Goal: Task Accomplishment & Management: Use online tool/utility

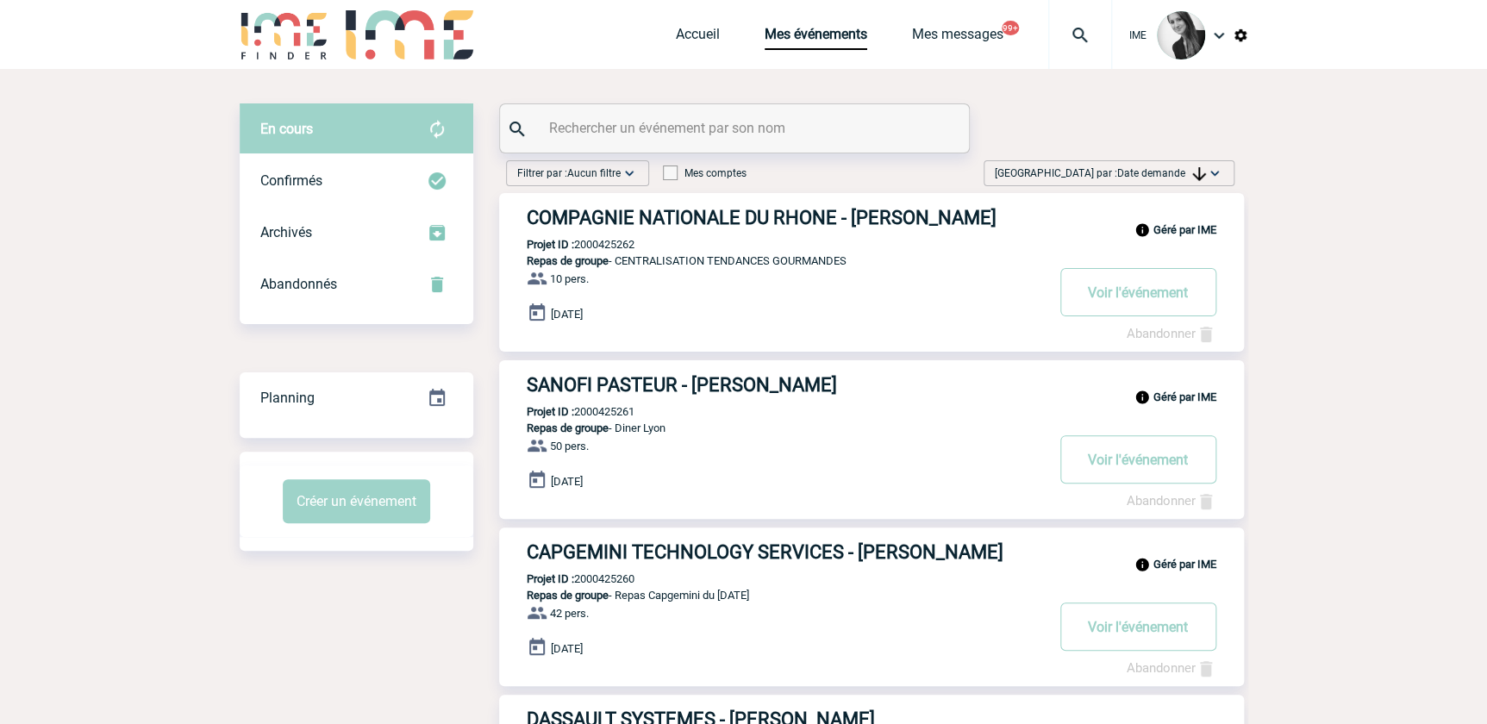
drag, startPoint x: 0, startPoint y: 0, endPoint x: 1092, endPoint y: 175, distance: 1106.3
click at [1091, 173] on span "[GEOGRAPHIC_DATA] par : Date demande" at bounding box center [1100, 173] width 211 height 17
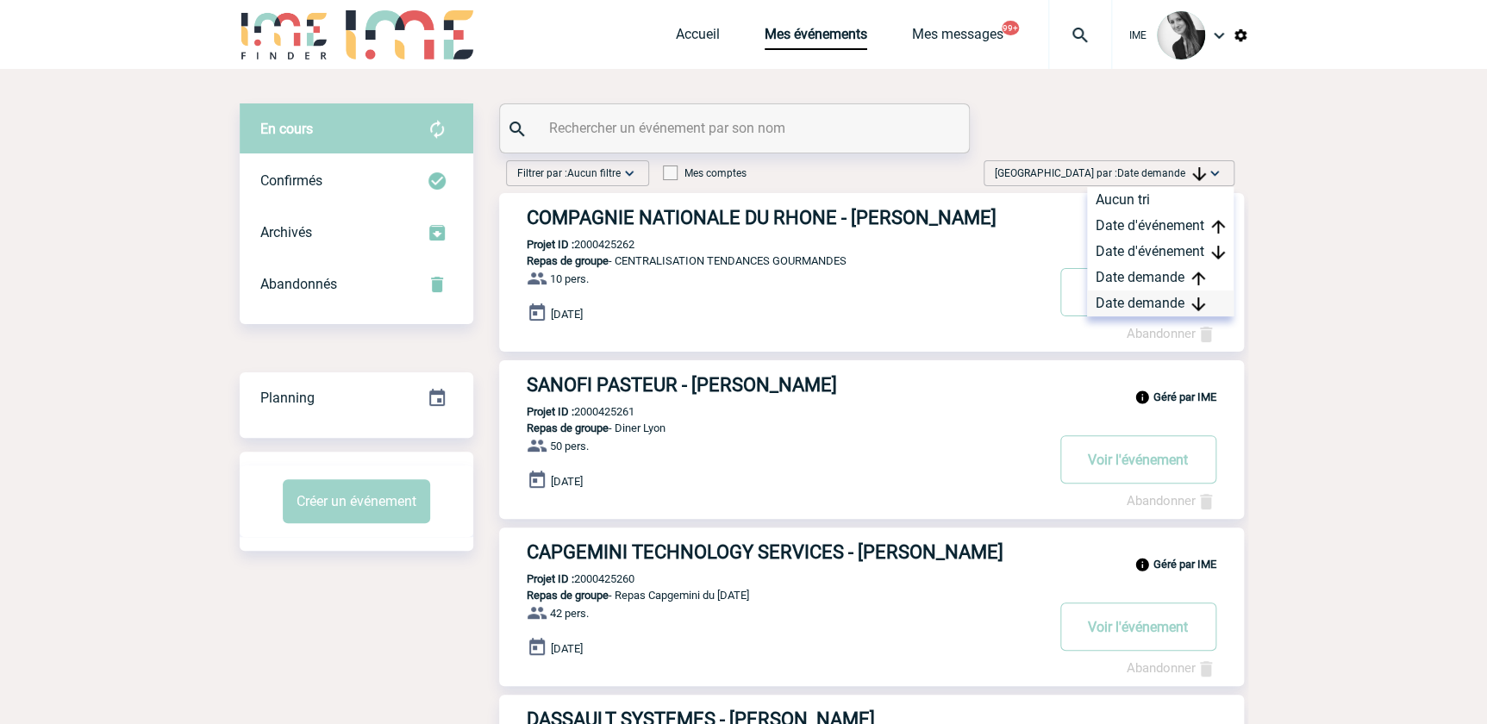
drag, startPoint x: 1092, startPoint y: 175, endPoint x: 1125, endPoint y: 306, distance: 135.1
click at [1123, 300] on div "Date demande" at bounding box center [1160, 304] width 147 height 26
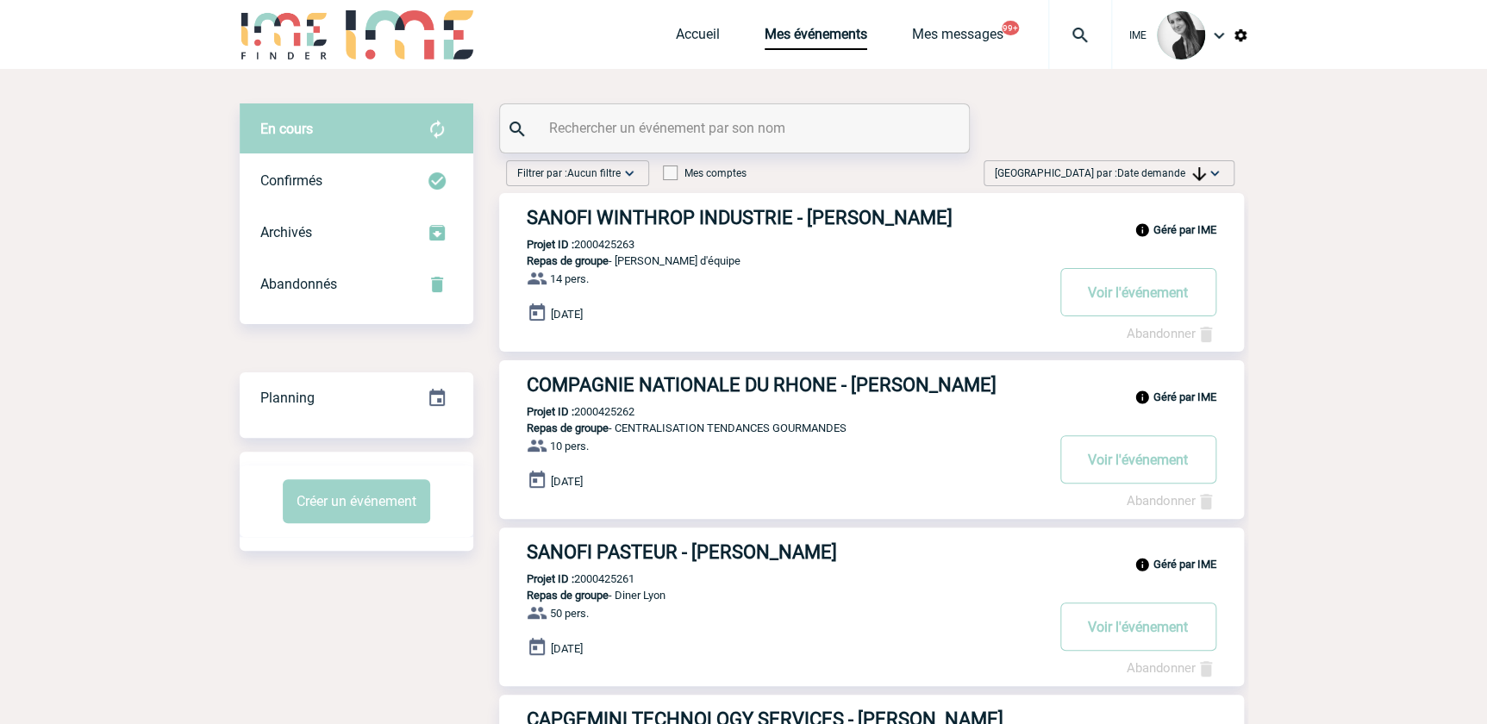
drag, startPoint x: 1191, startPoint y: 166, endPoint x: 1192, endPoint y: 186, distance: 20.7
click at [1191, 169] on span "[GEOGRAPHIC_DATA] par : Date demande" at bounding box center [1100, 173] width 211 height 17
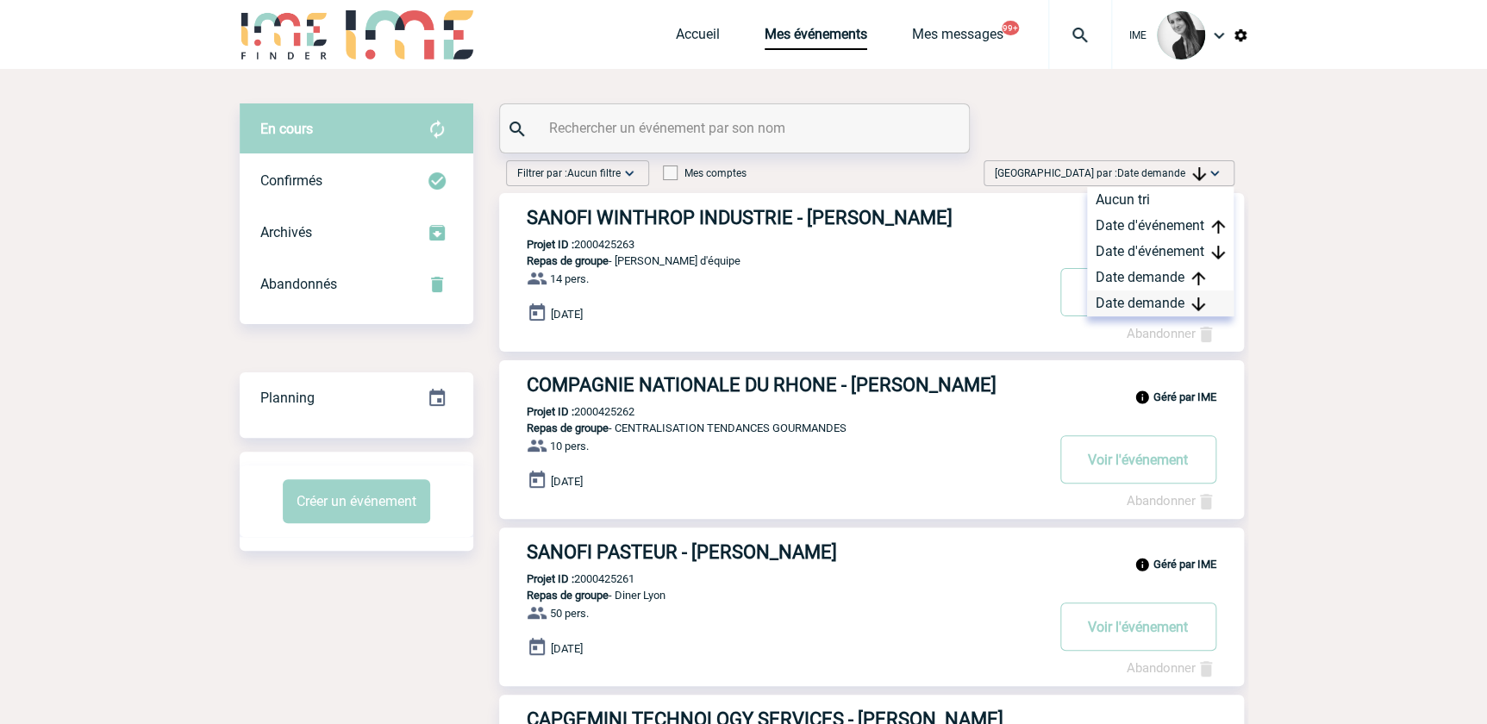
click at [1160, 300] on div "Date demande" at bounding box center [1160, 304] width 147 height 26
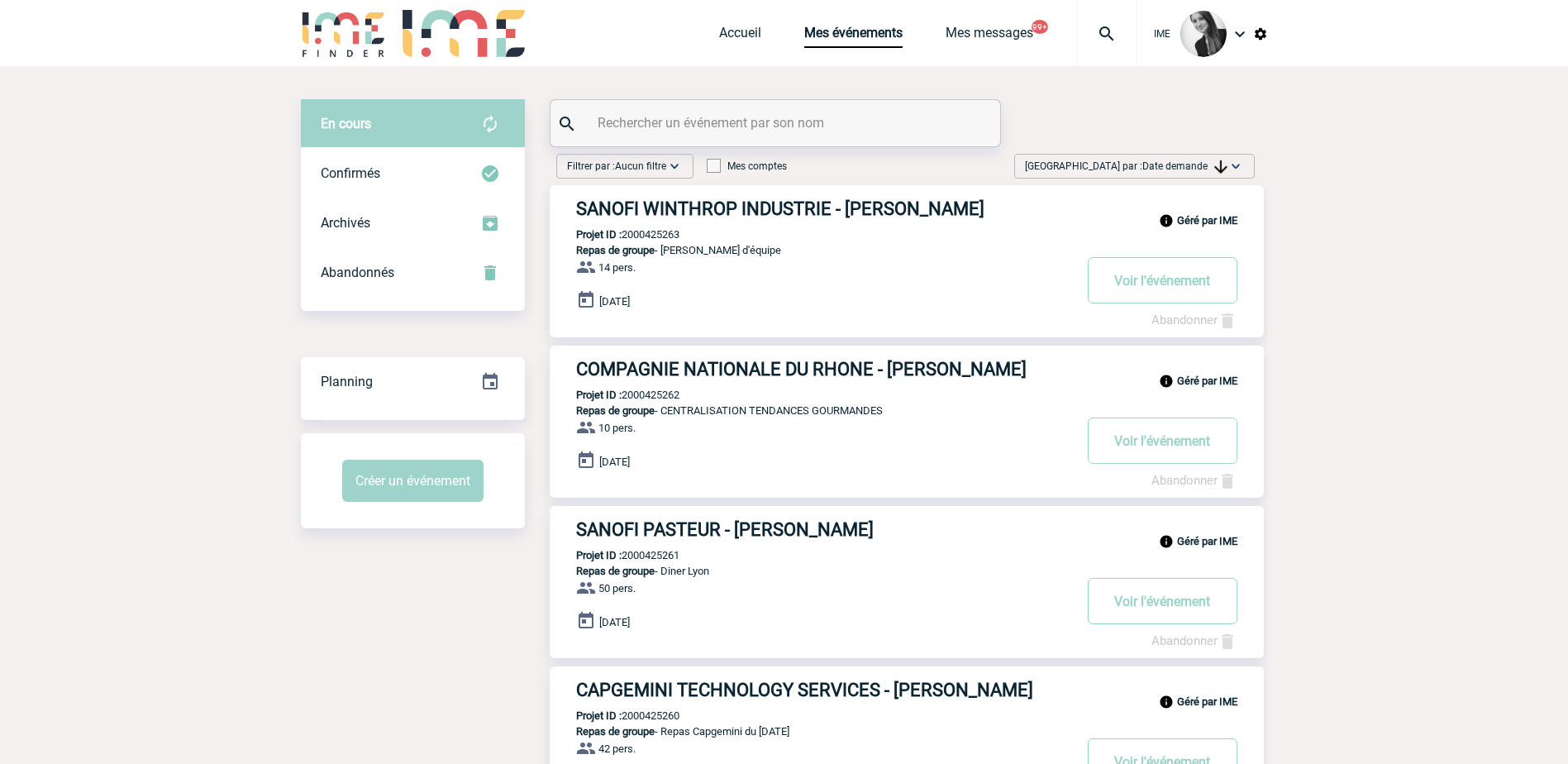
drag, startPoint x: 1149, startPoint y: 165, endPoint x: 1155, endPoint y: 182, distance: 18.0
click at [1149, 165] on span "Date demande" at bounding box center [1184, 166] width 85 height 12
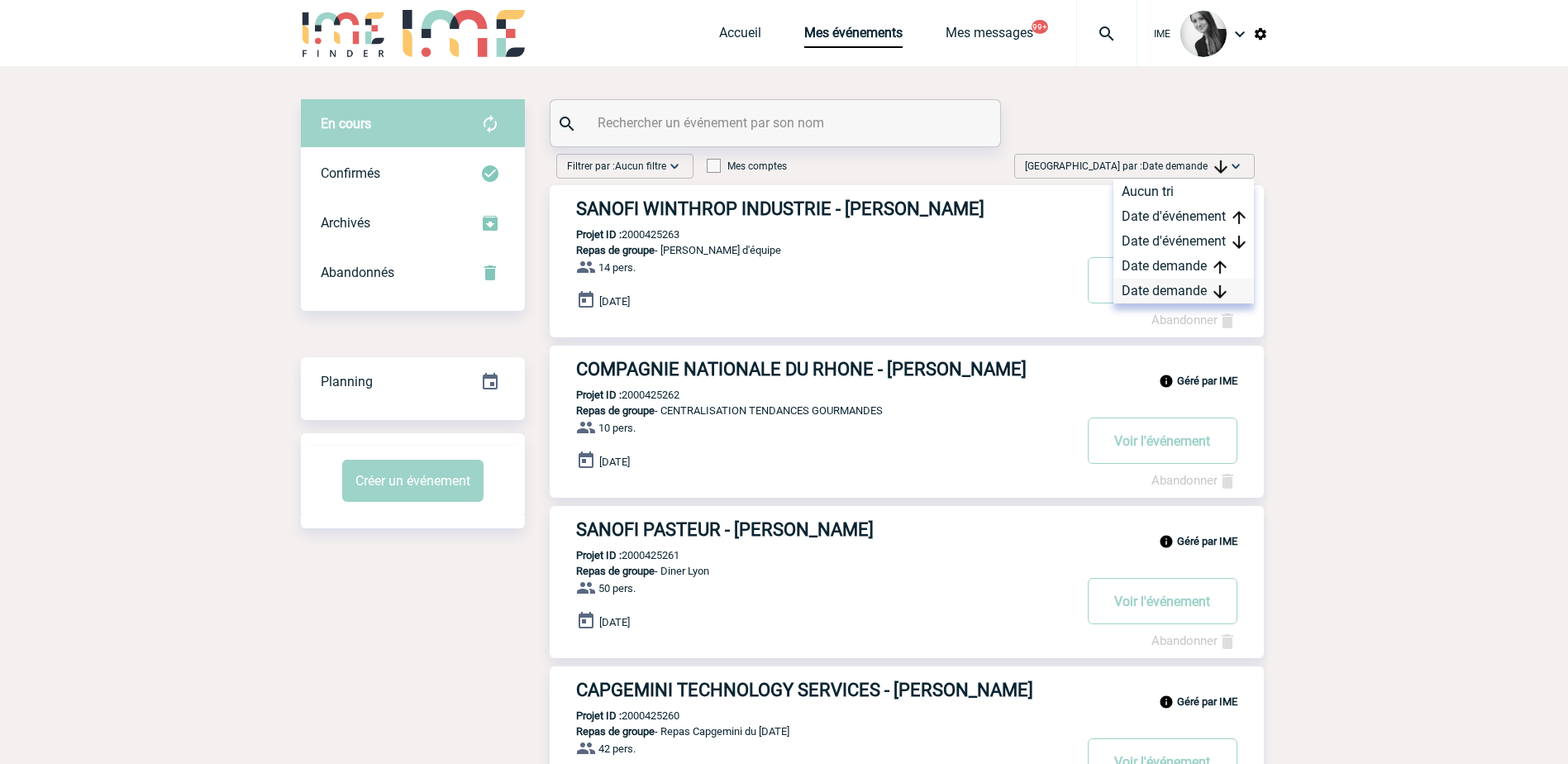
click at [1155, 289] on div "Date demande" at bounding box center [1183, 291] width 141 height 25
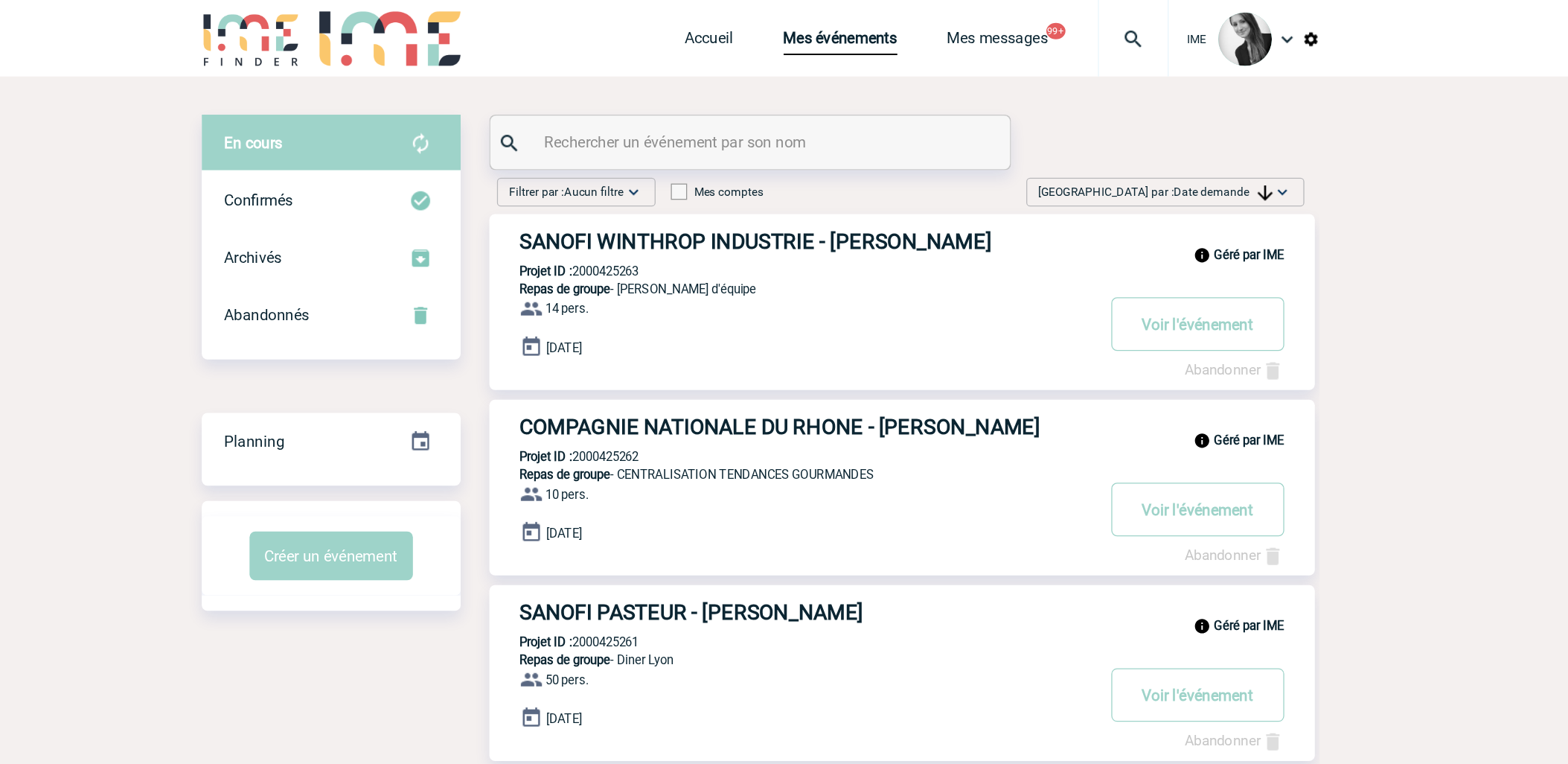
click at [1154, 146] on span "Date demande" at bounding box center [1144, 149] width 77 height 10
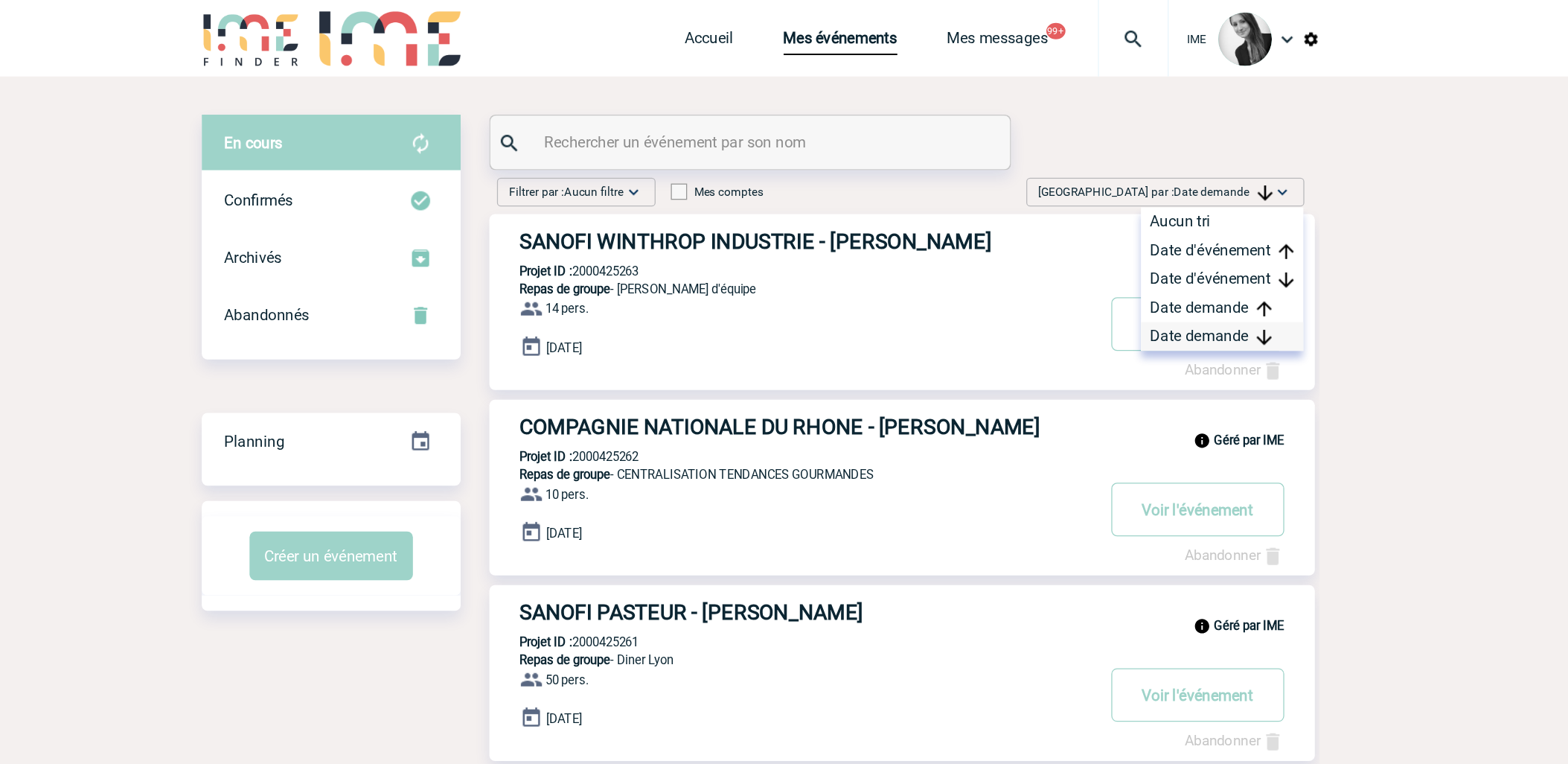
click at [1121, 257] on div "Date demande" at bounding box center [1143, 262] width 127 height 22
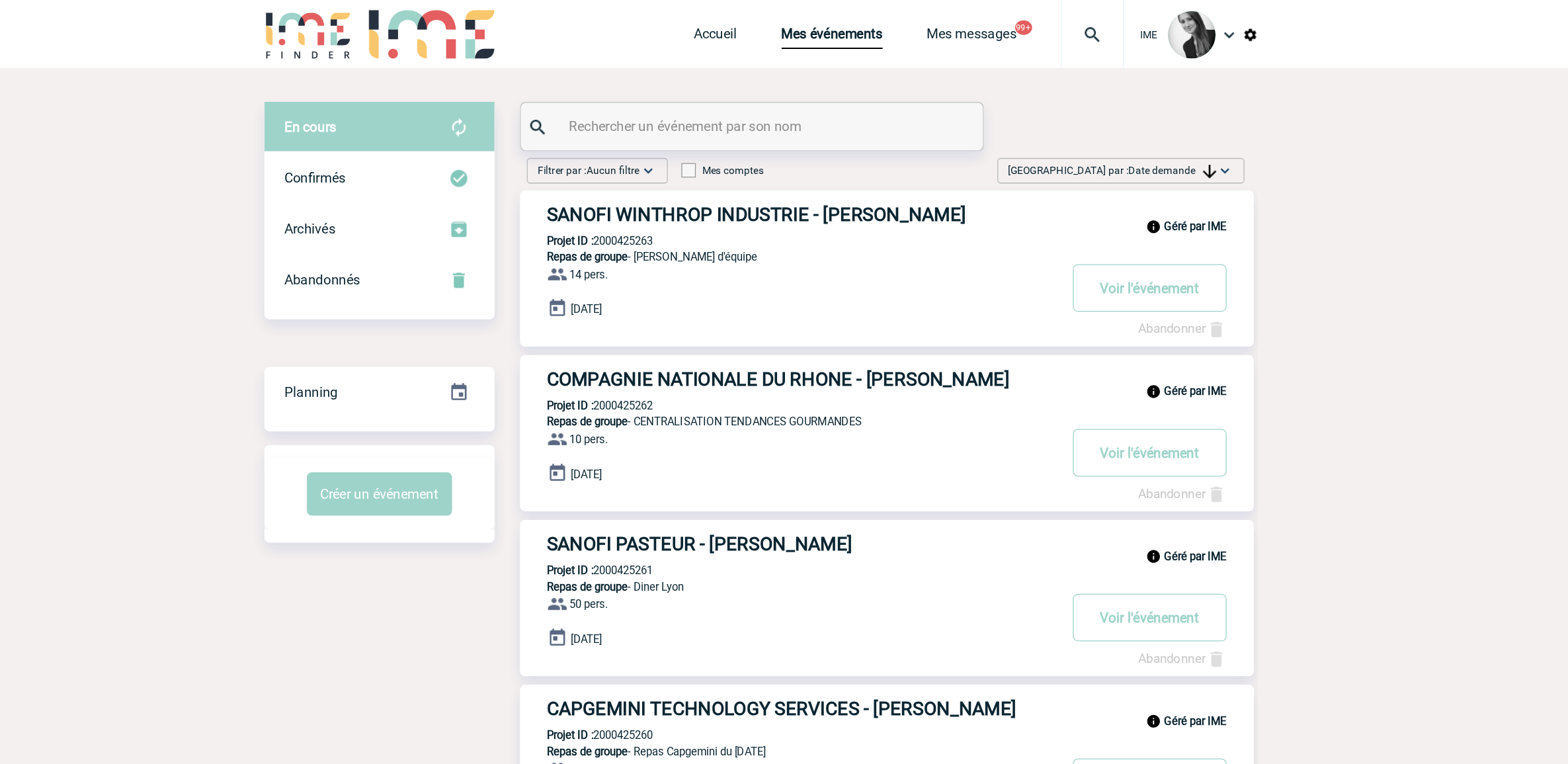
drag, startPoint x: 348, startPoint y: 263, endPoint x: 338, endPoint y: 274, distance: 14.9
click at [348, 263] on body "IME Accueil Mes événements" at bounding box center [784, 753] width 1568 height 1507
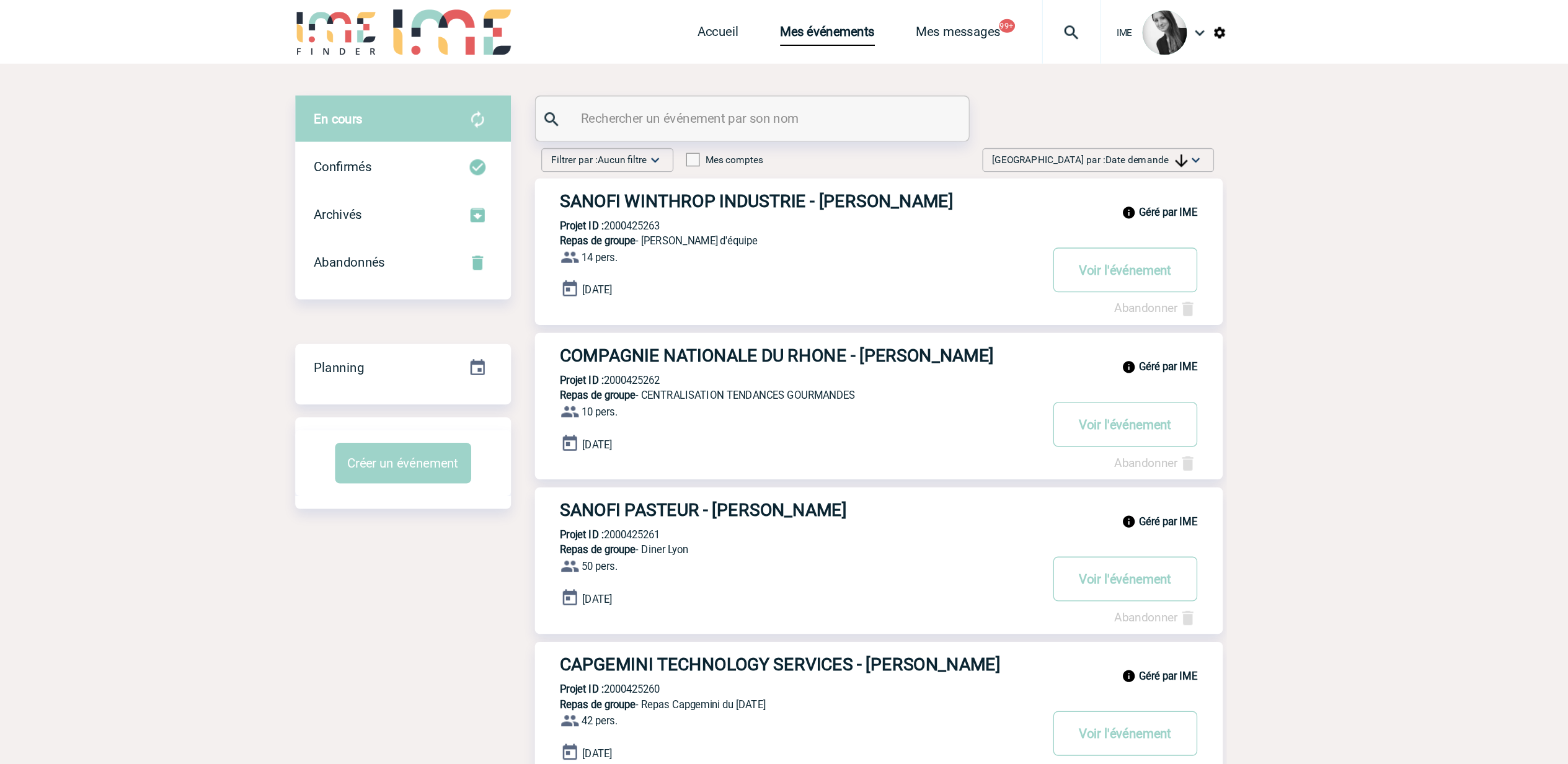
click at [1065, 124] on span "Date demande" at bounding box center [1085, 124] width 64 height 9
drag, startPoint x: 1065, startPoint y: 124, endPoint x: 1055, endPoint y: 223, distance: 99.5
click at [1059, 222] on div "Date demande" at bounding box center [1084, 219] width 106 height 19
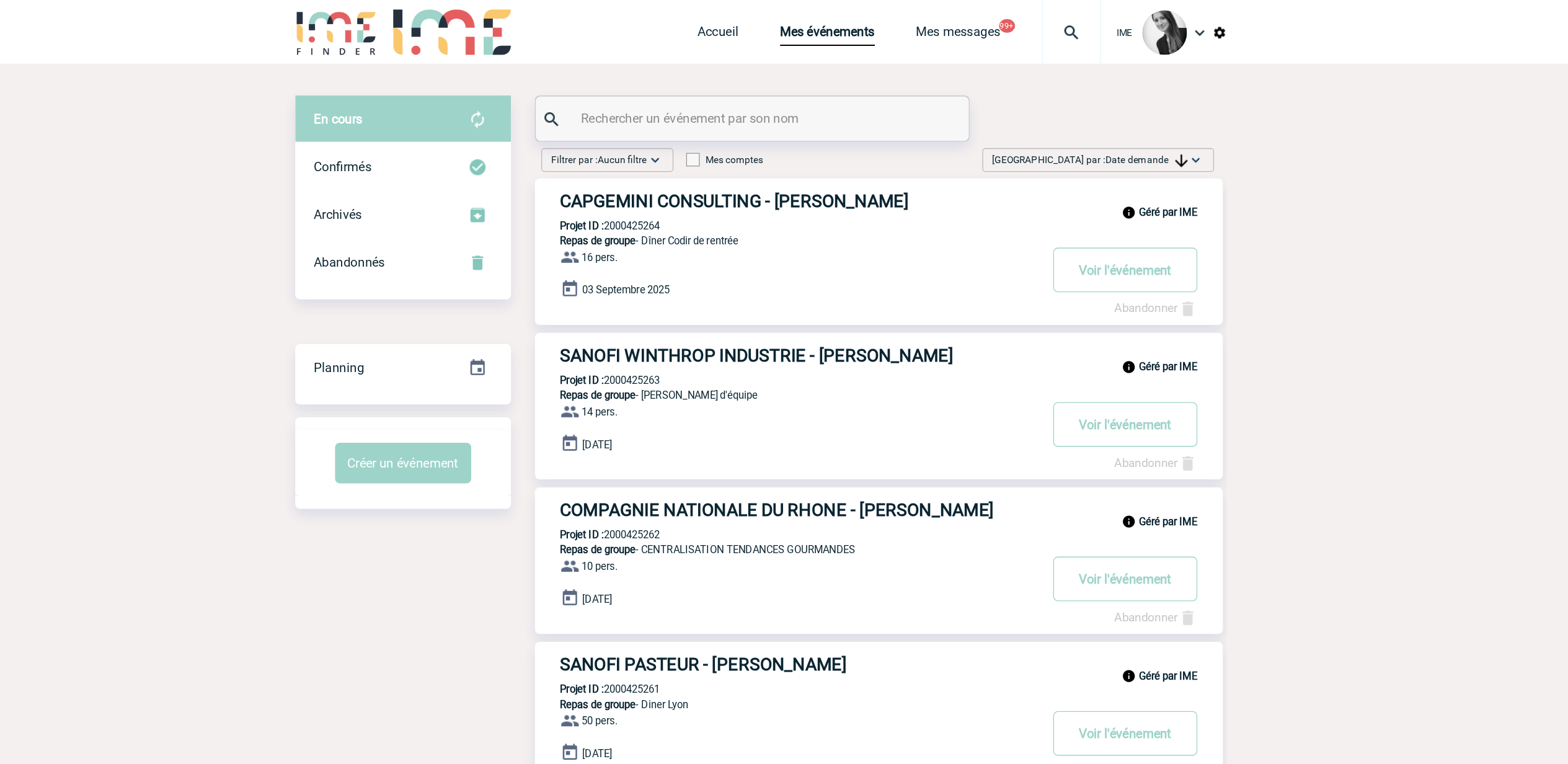
click at [1069, 127] on span "Date demande" at bounding box center [1085, 124] width 64 height 9
click at [1069, 220] on div "Date demande" at bounding box center [1084, 219] width 106 height 19
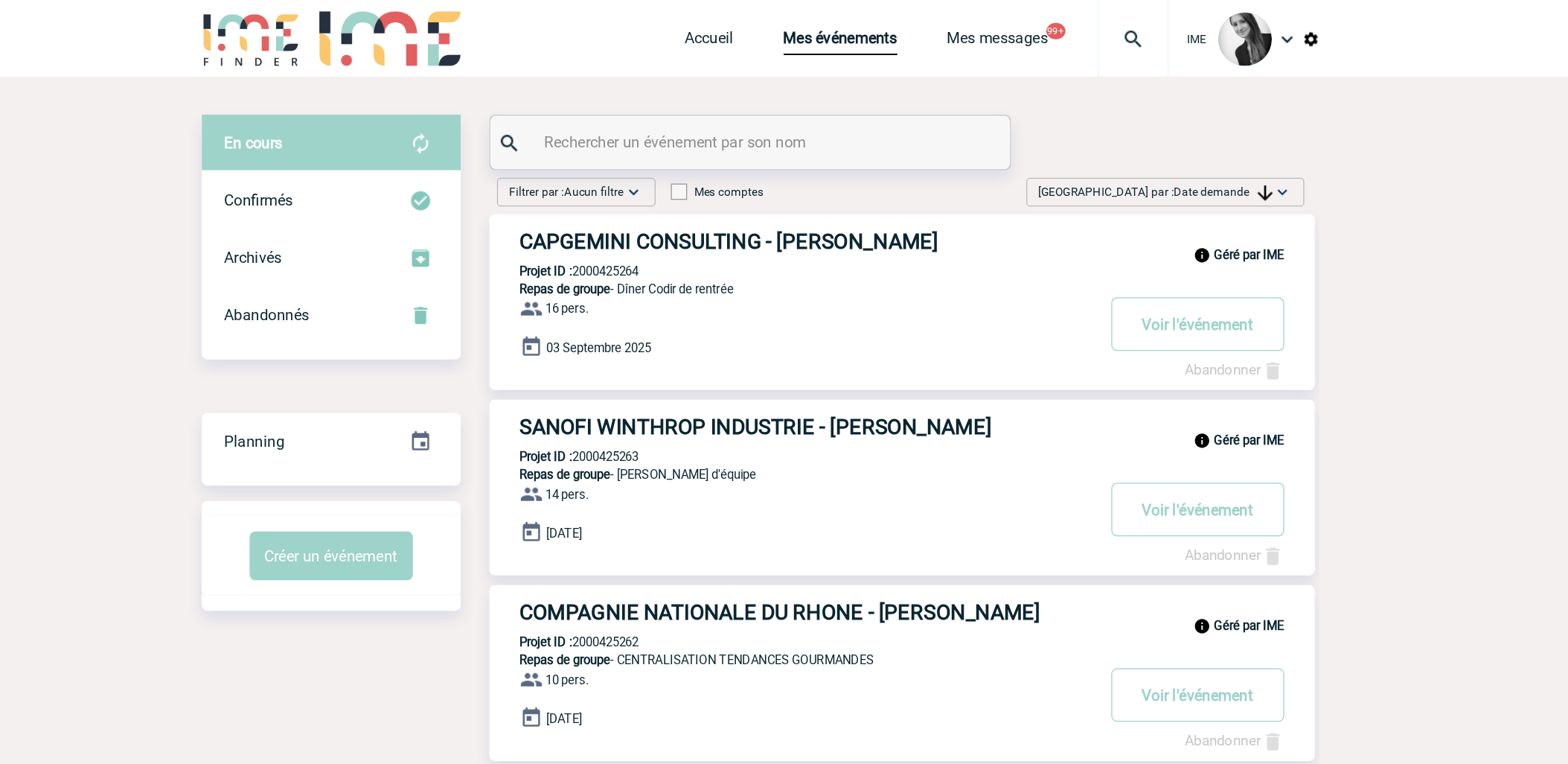
click at [1127, 157] on div "[GEOGRAPHIC_DATA] par : Date demande Aucun tri Date d'événement Date d'événemen…" at bounding box center [1099, 149] width 217 height 22
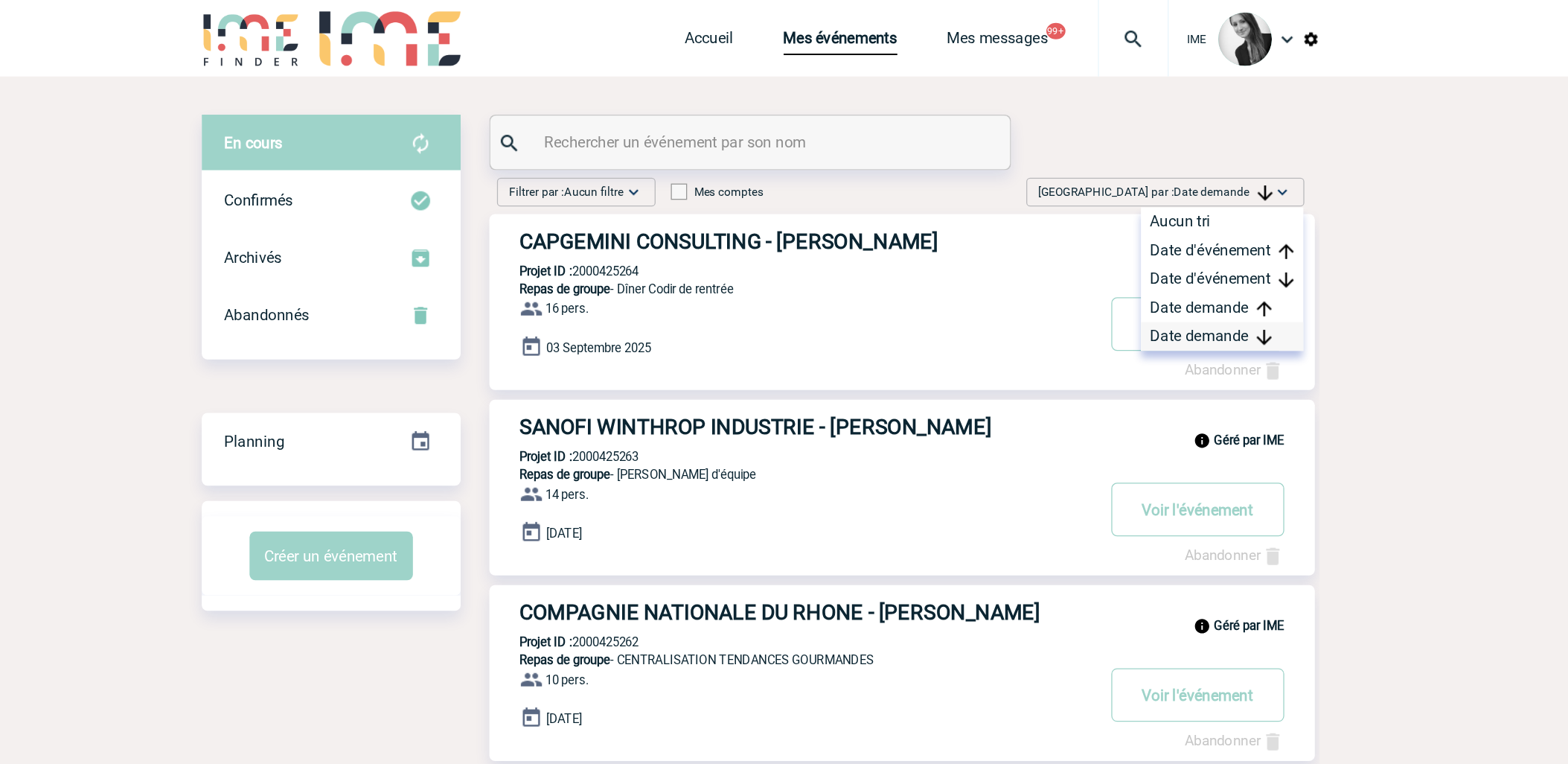
click at [1117, 260] on div "Date demande" at bounding box center [1143, 262] width 127 height 22
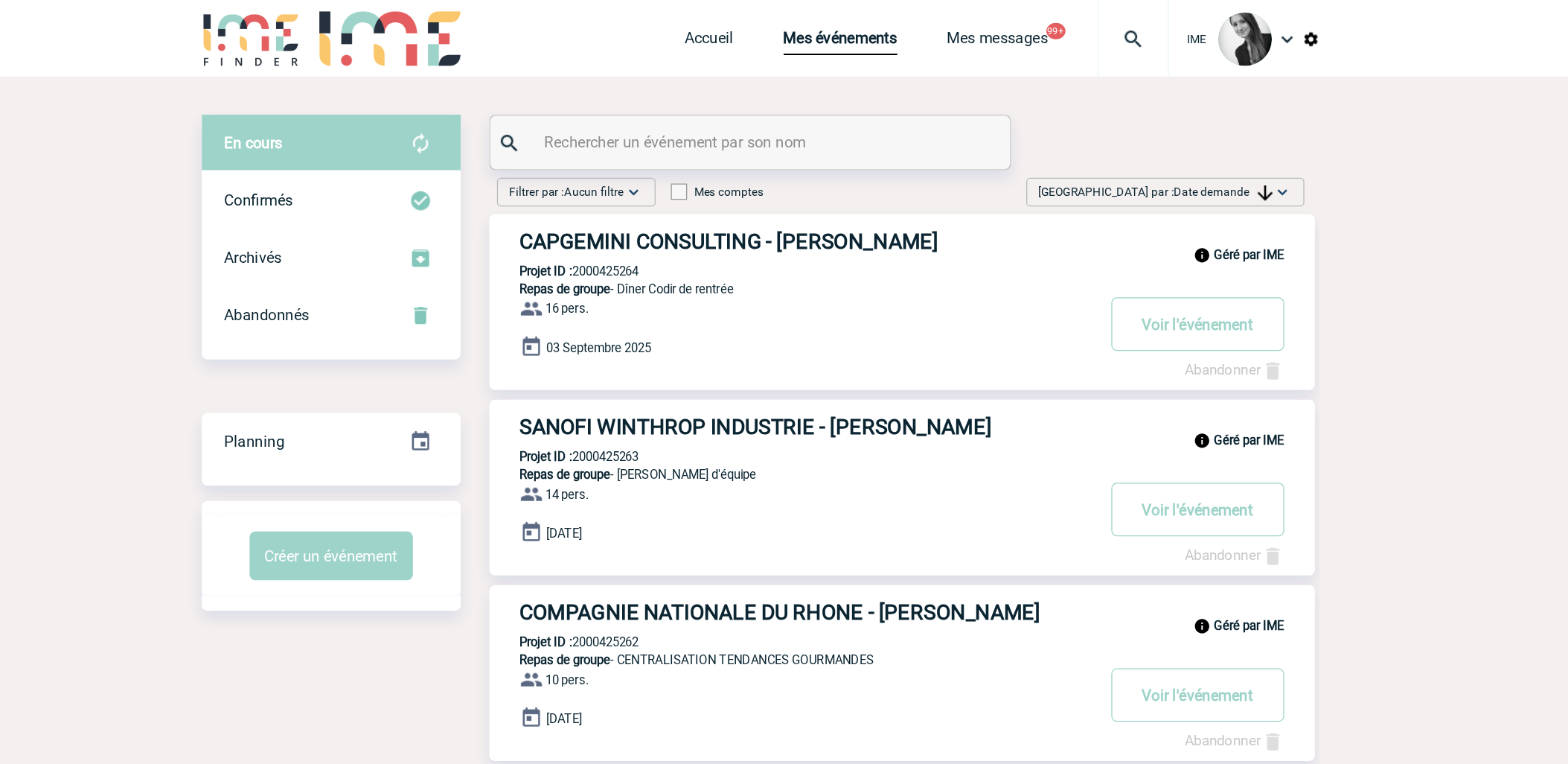
drag, startPoint x: 1383, startPoint y: 312, endPoint x: 1367, endPoint y: 304, distance: 17.9
